Goal: Navigation & Orientation: Go to known website

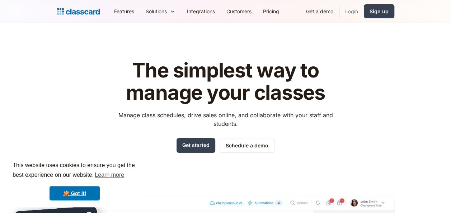
click at [354, 13] on link "Login" at bounding box center [351, 11] width 24 height 16
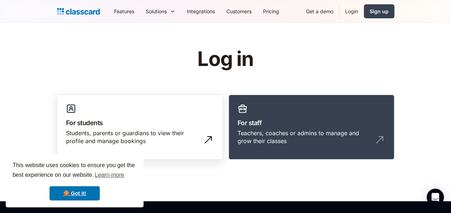
click at [166, 119] on h3 "For students" at bounding box center [140, 123] width 148 height 10
